Goal: Use online tool/utility

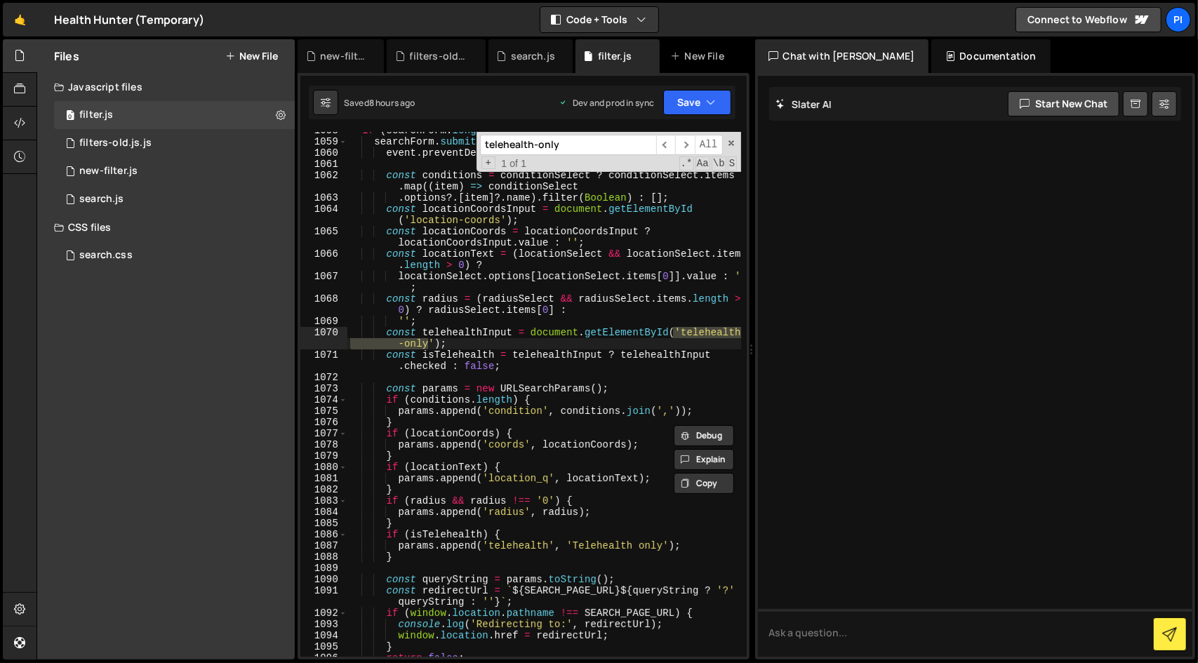
scroll to position [14464, 0]
click at [582, 336] on div "if ( searchForm . length ) { searchForm . submit ( function ( event ) { event .…" at bounding box center [545, 399] width 394 height 548
click at [487, 334] on div "if ( searchForm . length ) { searchForm . submit ( function ( event ) { event .…" at bounding box center [545, 399] width 394 height 548
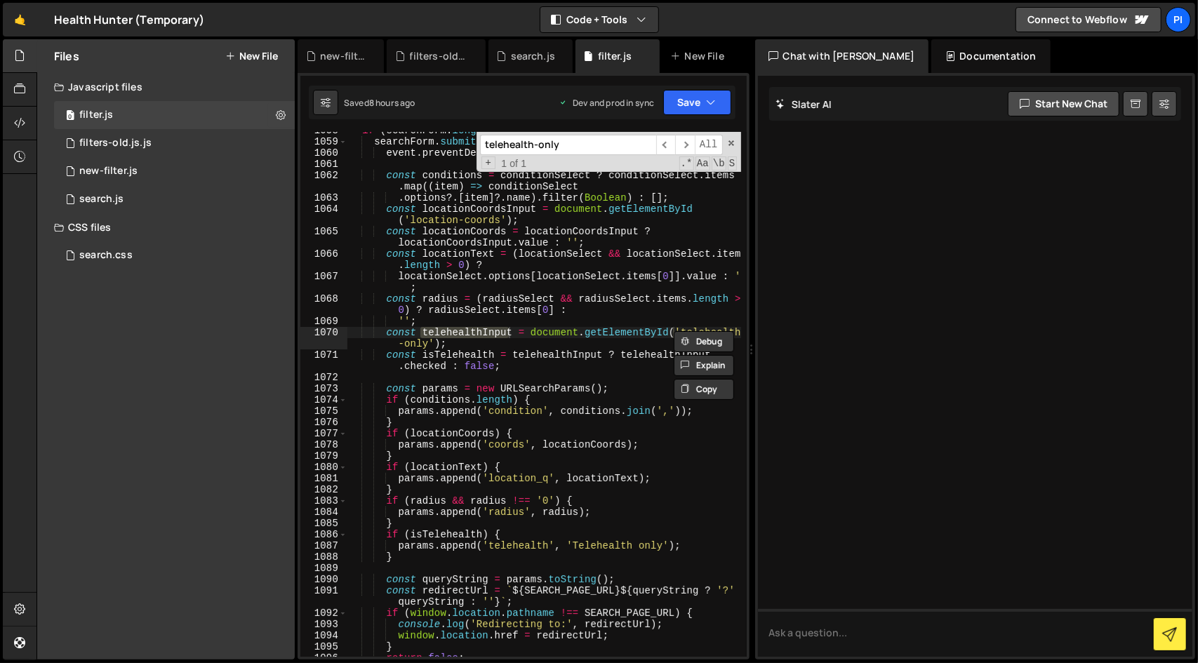
click at [615, 149] on input "telehealth-only" at bounding box center [568, 145] width 176 height 20
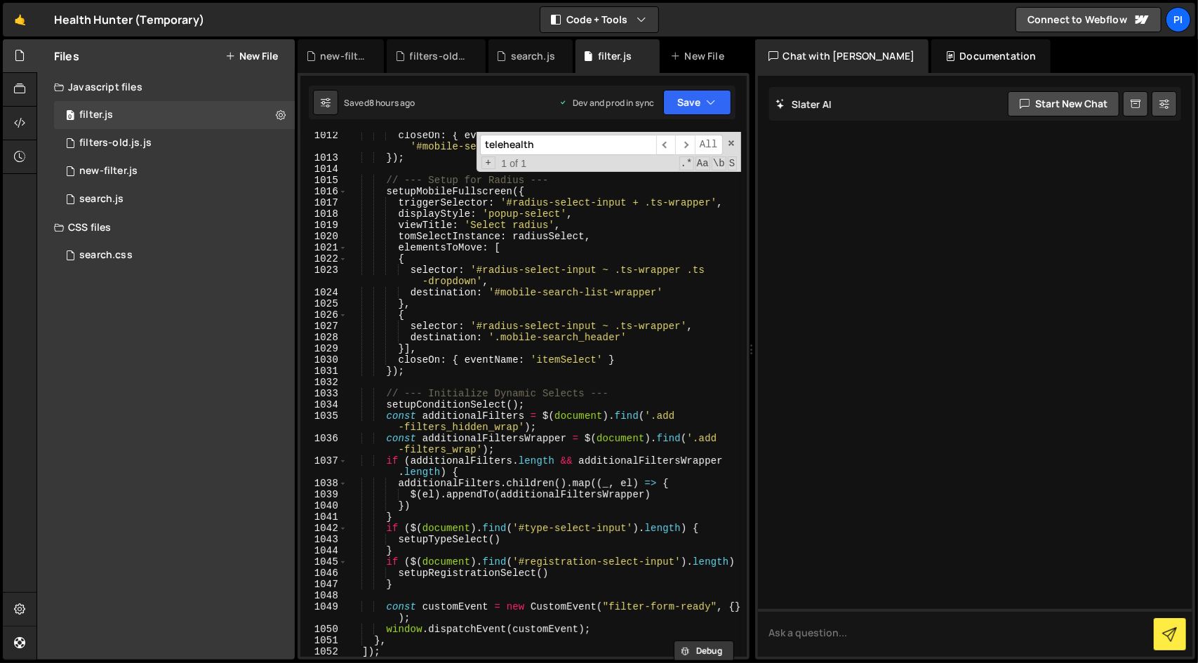
scroll to position [14408, 0]
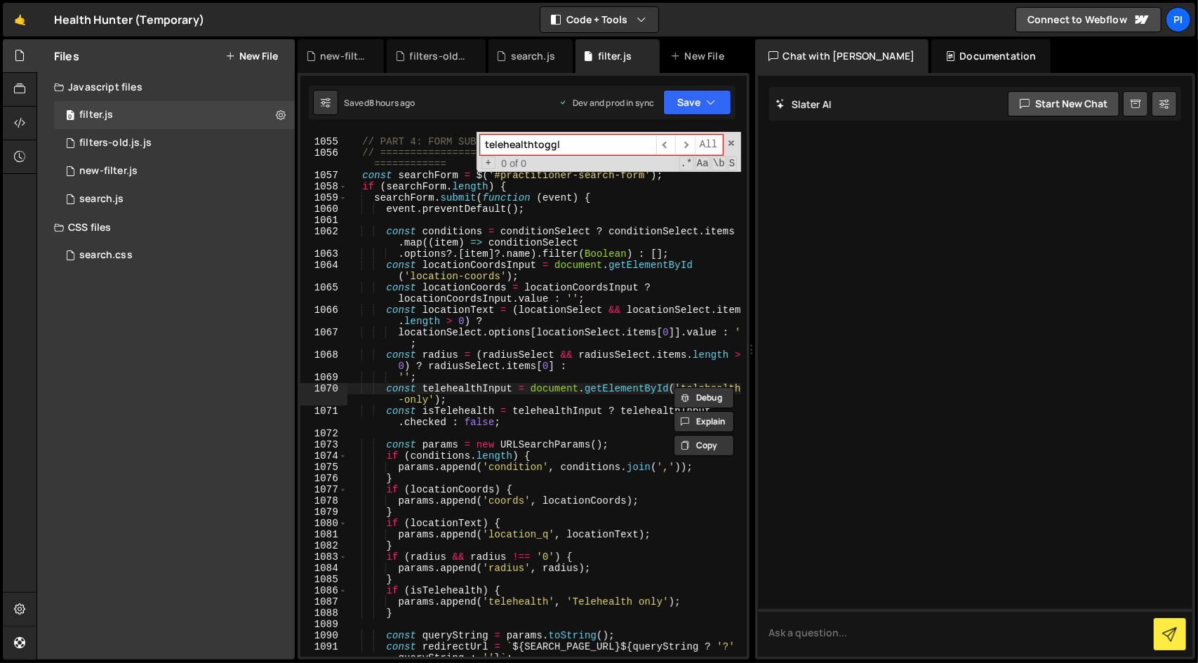
type input "telehealthtoggle"
paste input "type="submit""
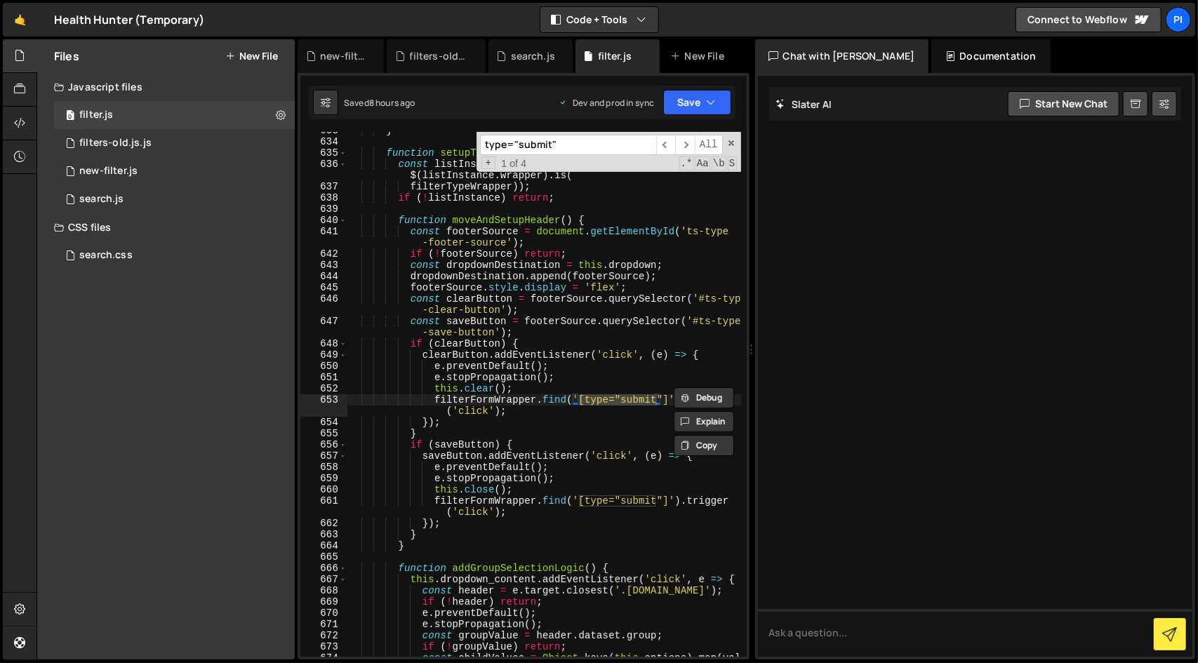
type input "type="submit""
type textarea "filterFormWrapper.find('[type="submit"]').trigger('click');"
drag, startPoint x: 520, startPoint y: 411, endPoint x: 435, endPoint y: 398, distance: 85.2
click at [435, 398] on div "} function setupTypeSelect ( ) { const listInstance = listInstances . find (( l…" at bounding box center [545, 404] width 394 height 559
click at [599, 416] on div "} function setupTypeSelect ( ) { const listInstance = listInstances . find (( l…" at bounding box center [545, 394] width 394 height 525
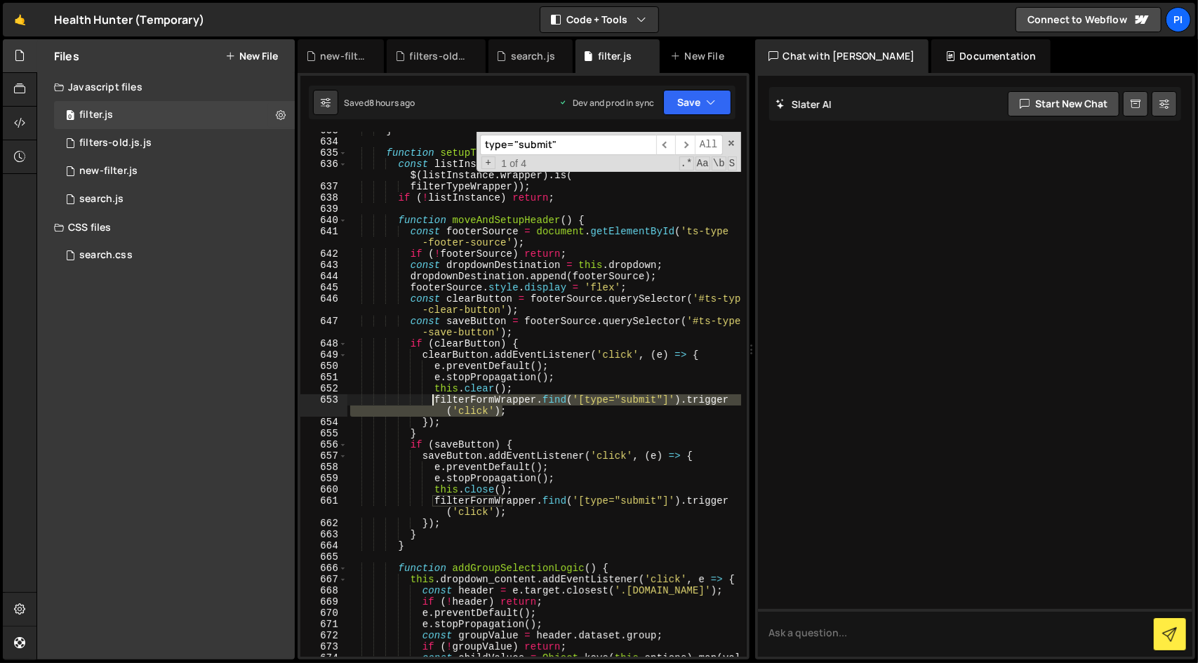
drag, startPoint x: 543, startPoint y: 414, endPoint x: 432, endPoint y: 402, distance: 110.9
click at [432, 402] on div "} function setupTypeSelect ( ) { const listInstance = listInstances . find (( l…" at bounding box center [545, 404] width 394 height 559
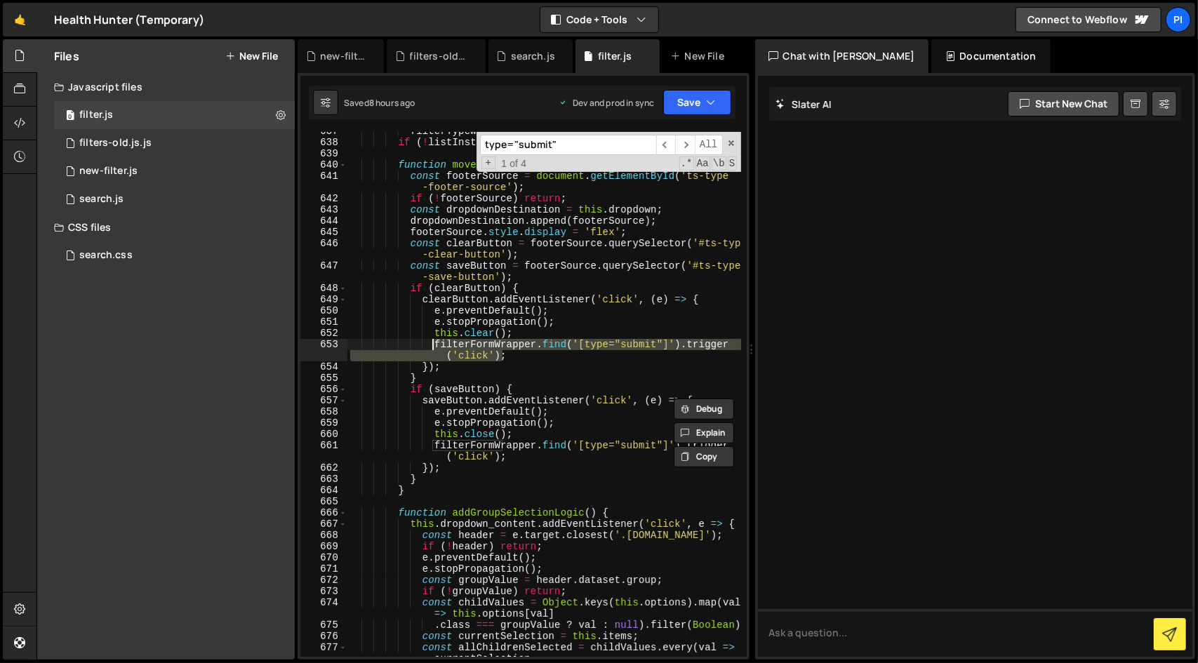
scroll to position [8706, 0]
